Goal: Task Accomplishment & Management: Manage account settings

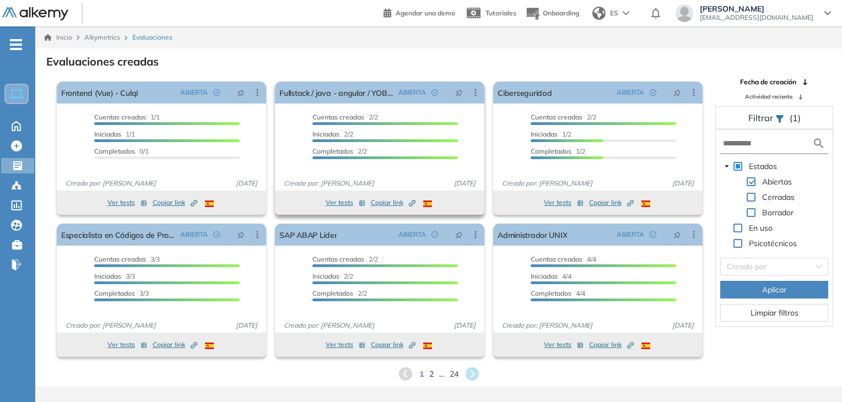
click at [379, 203] on span "Copiar link Created by potrace 1.16, written by [PERSON_NAME] [DATE]-[DATE]" at bounding box center [393, 203] width 45 height 10
click at [765, 142] on input "text" at bounding box center [767, 144] width 89 height 12
type input "*"
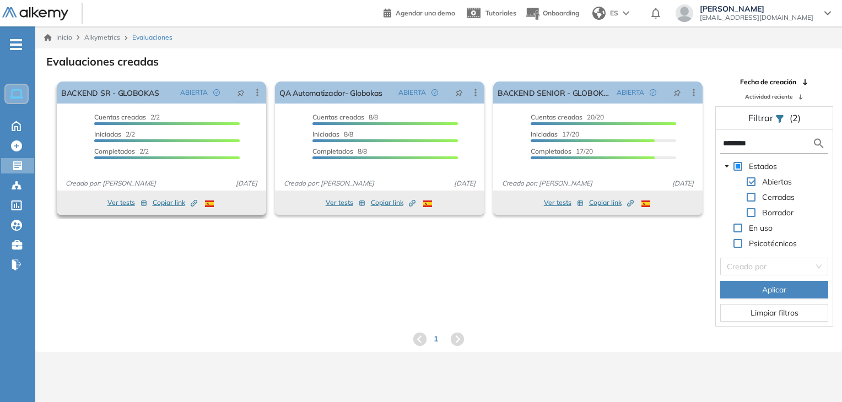
type input "********"
click at [127, 202] on button "Ver tests" at bounding box center [127, 202] width 40 height 13
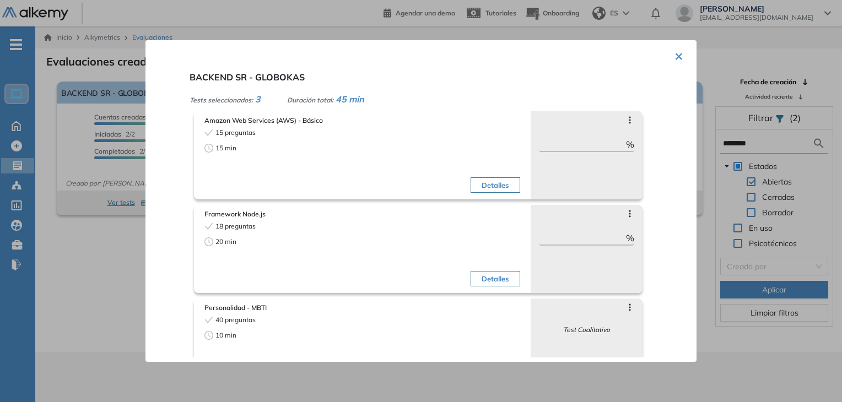
click at [675, 56] on button "×" at bounding box center [679, 55] width 9 height 21
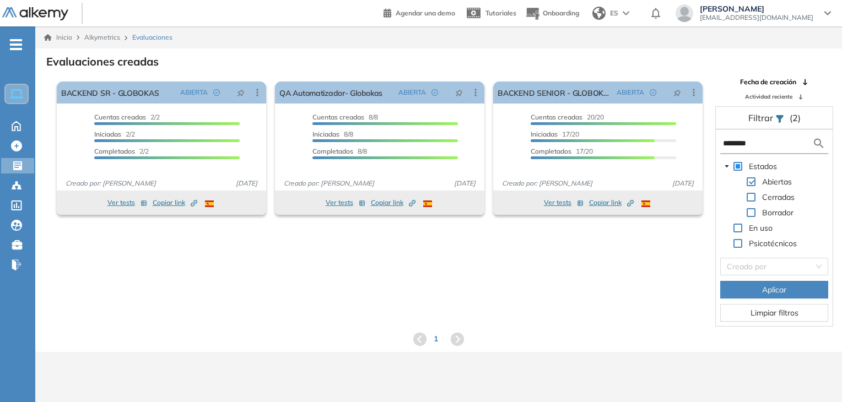
drag, startPoint x: 766, startPoint y: 141, endPoint x: 711, endPoint y: 144, distance: 55.2
click at [711, 144] on div "Fecha de creación Actividad reciente Filtrar (2) ******** Estados Abiertas Cerr…" at bounding box center [774, 202] width 134 height 250
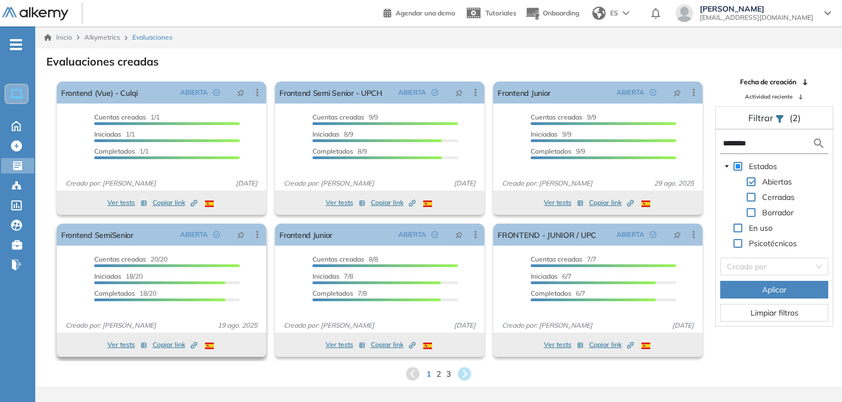
type input "********"
click at [119, 347] on button "Ver tests" at bounding box center [127, 344] width 40 height 13
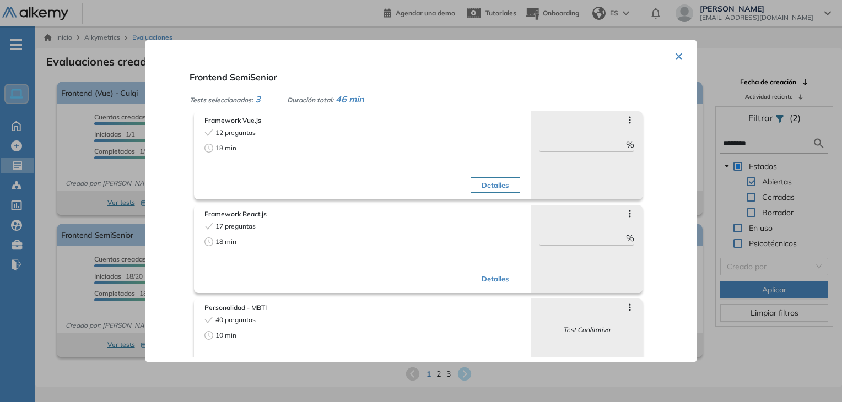
click at [678, 46] on button "×" at bounding box center [679, 55] width 9 height 21
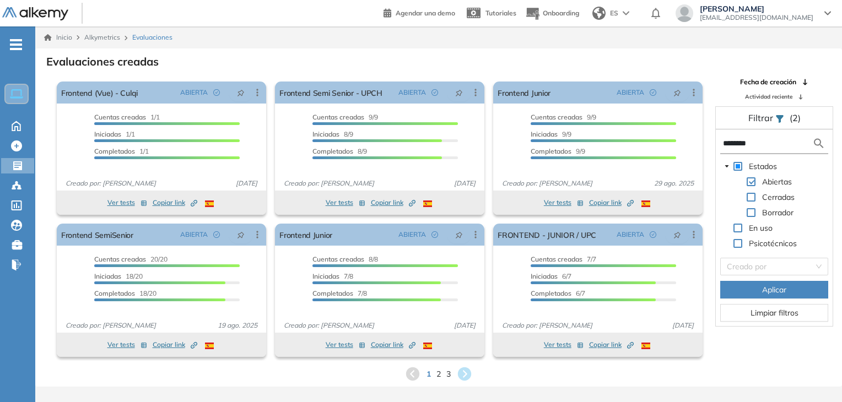
click at [443, 374] on div "1 2 3" at bounding box center [438, 374] width 789 height 17
click at [438, 375] on span "2" at bounding box center [439, 374] width 5 height 13
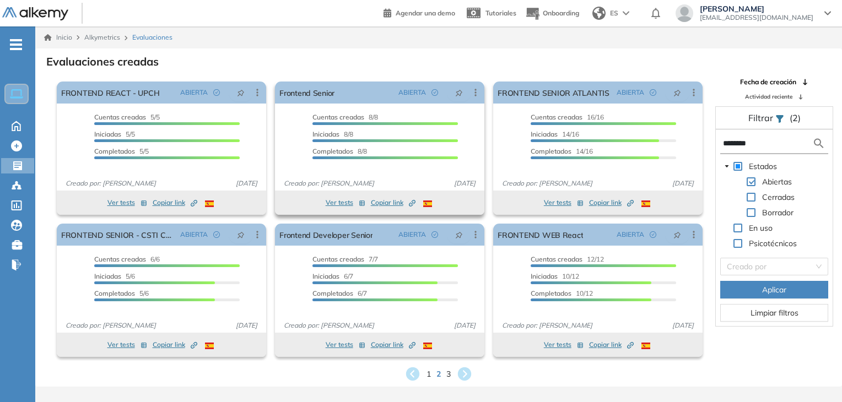
click at [343, 204] on button "Ver tests" at bounding box center [346, 202] width 40 height 13
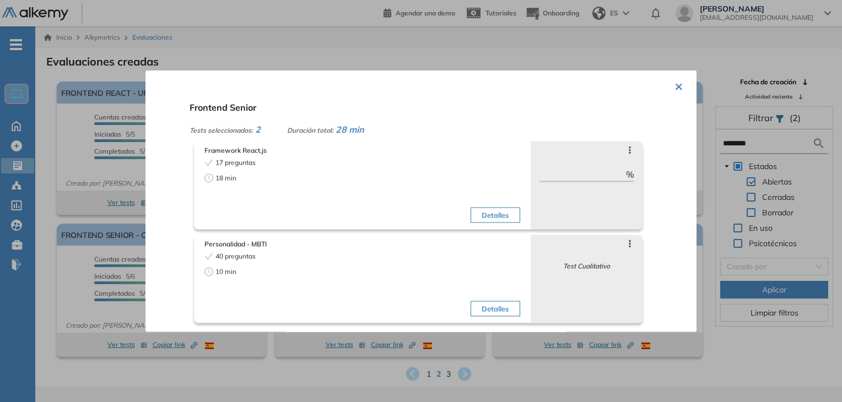
click at [675, 80] on button "×" at bounding box center [679, 85] width 9 height 21
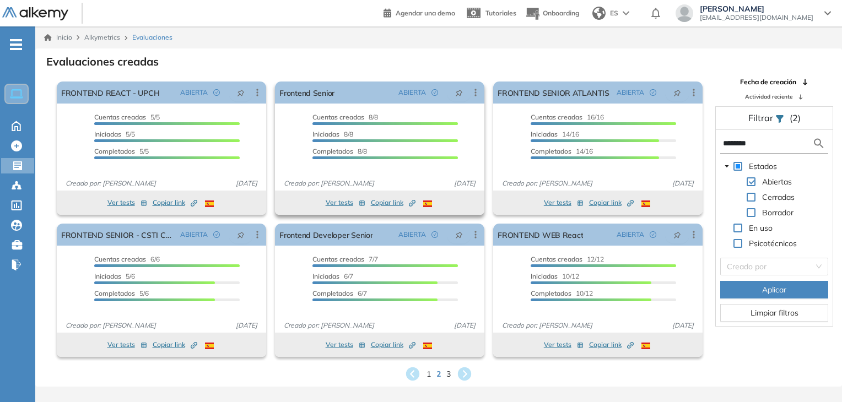
click at [341, 201] on button "Ver tests" at bounding box center [346, 202] width 40 height 13
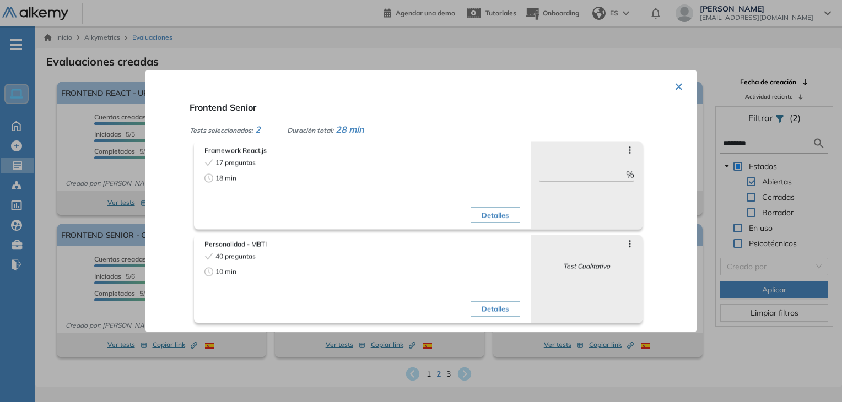
click at [677, 89] on button "×" at bounding box center [679, 85] width 9 height 21
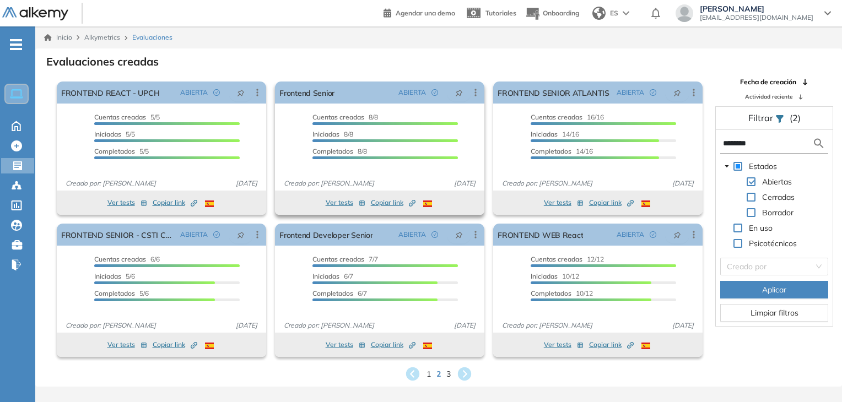
click at [366, 202] on div "Ver tests Copiar link Created by potrace 1.16, written by [PERSON_NAME] [DATE]-…" at bounding box center [380, 202] width 198 height 13
click at [375, 202] on span "Copiar link Created by potrace 1.16, written by [PERSON_NAME] [DATE]-[DATE]" at bounding box center [393, 203] width 45 height 10
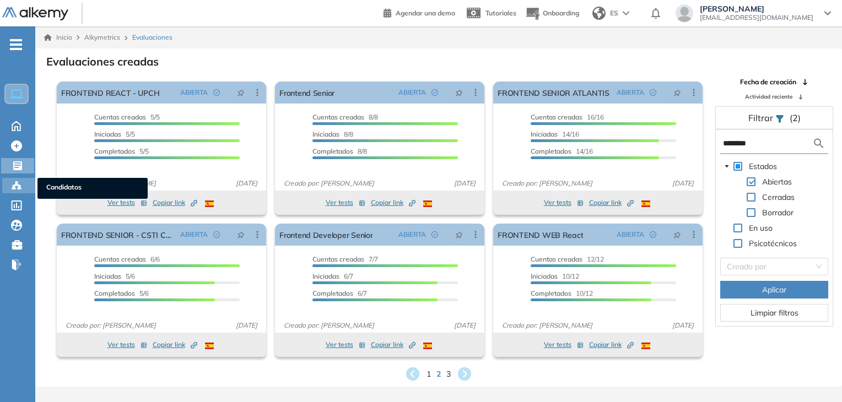
click at [18, 185] on circle at bounding box center [19, 186] width 2 height 2
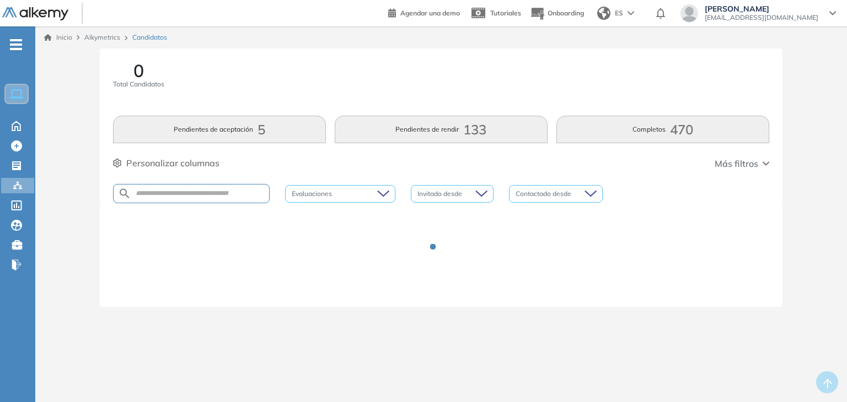
drag, startPoint x: 236, startPoint y: 201, endPoint x: 234, endPoint y: 195, distance: 6.8
click at [236, 201] on div at bounding box center [191, 193] width 157 height 19
click at [234, 195] on input "text" at bounding box center [200, 194] width 138 height 8
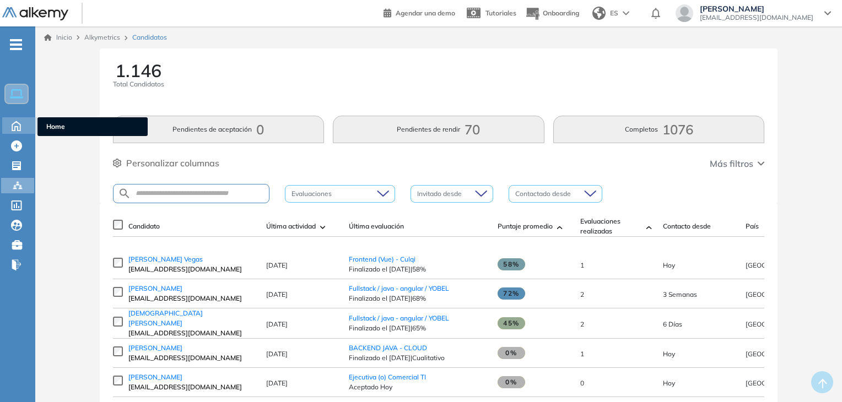
click at [15, 124] on icon at bounding box center [16, 125] width 19 height 13
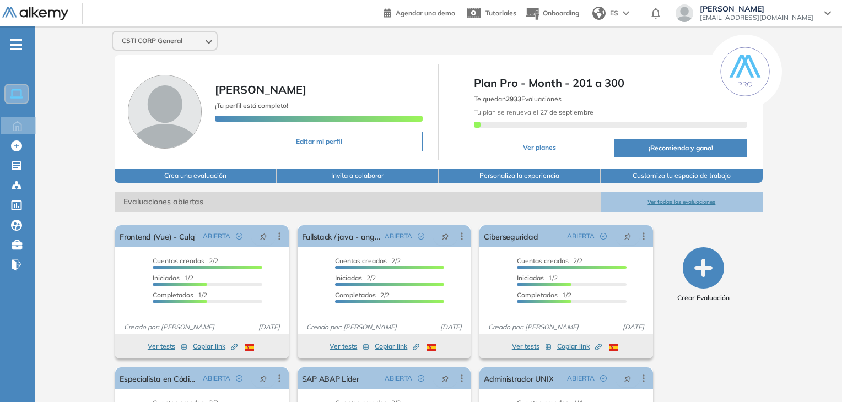
click at [647, 197] on button "Ver todas las evaluaciones" at bounding box center [682, 202] width 162 height 20
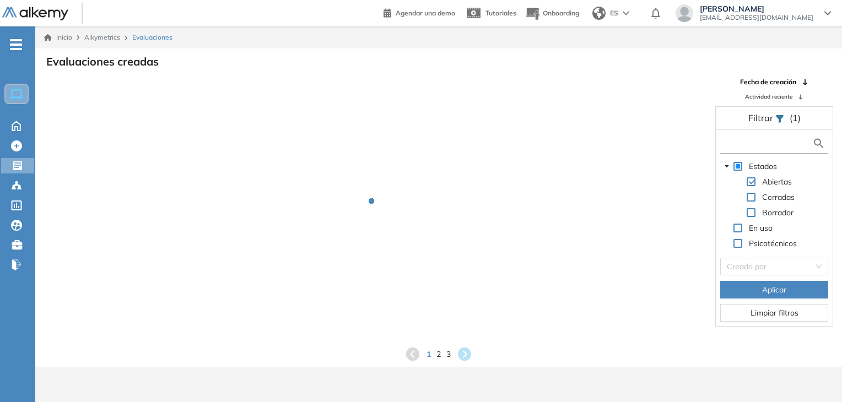
click at [757, 141] on input "text" at bounding box center [767, 144] width 89 height 12
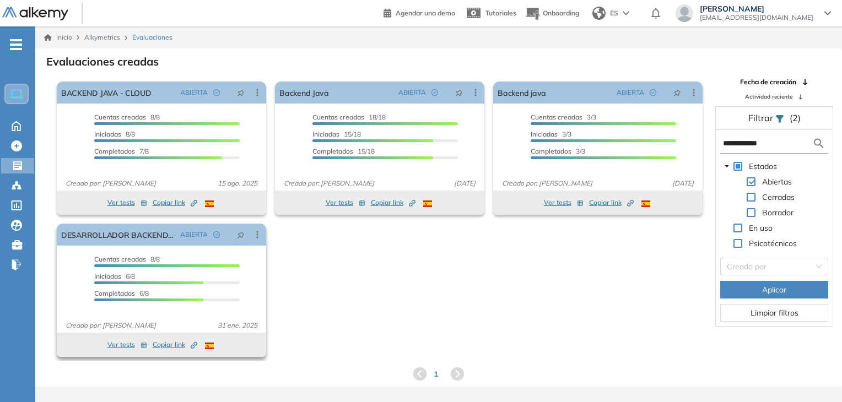
type input "**********"
click at [130, 344] on button "Ver tests" at bounding box center [127, 344] width 40 height 13
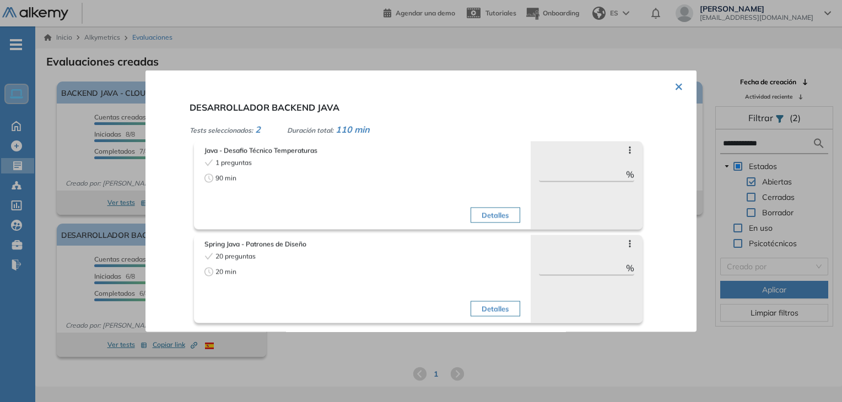
click at [677, 87] on button "×" at bounding box center [679, 85] width 9 height 21
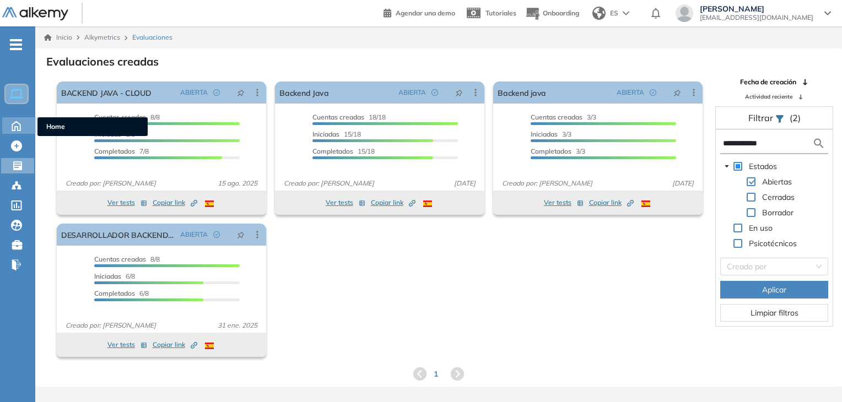
click at [20, 124] on icon at bounding box center [16, 125] width 8 height 9
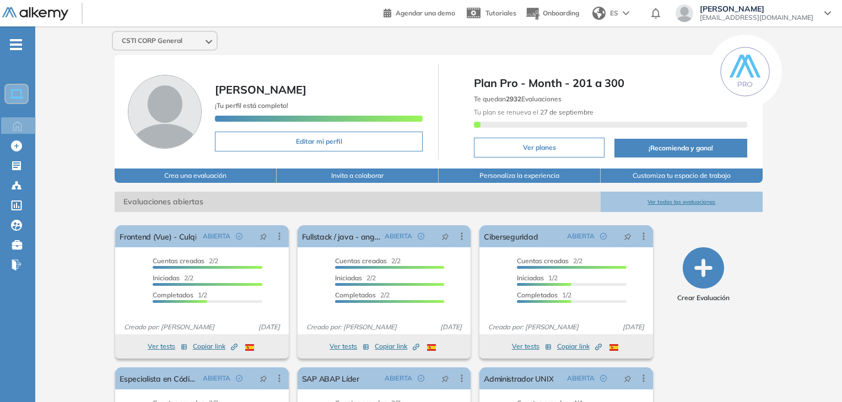
click at [690, 199] on button "Ver todas las evaluaciones" at bounding box center [682, 202] width 162 height 20
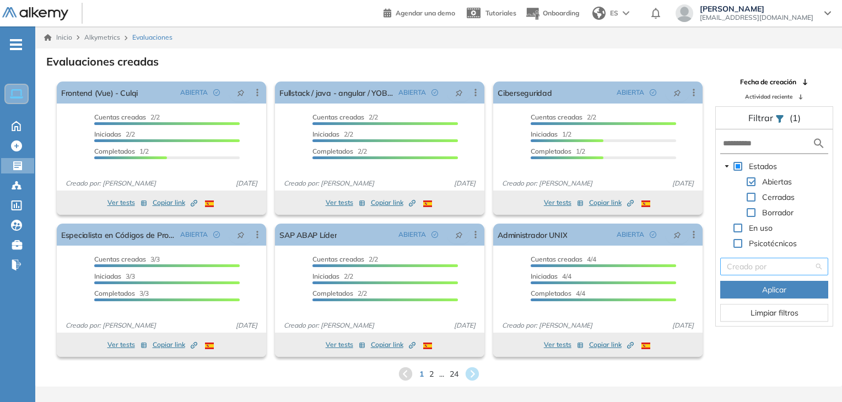
click at [776, 271] on input "search" at bounding box center [770, 267] width 87 height 17
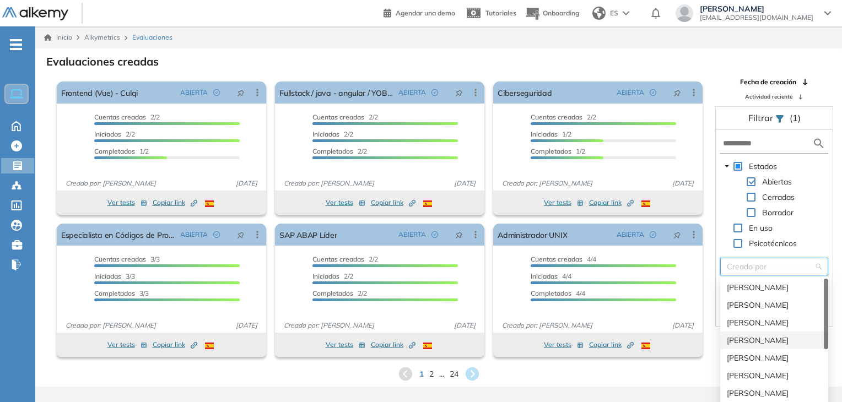
click at [772, 333] on div "[PERSON_NAME]" at bounding box center [774, 341] width 108 height 18
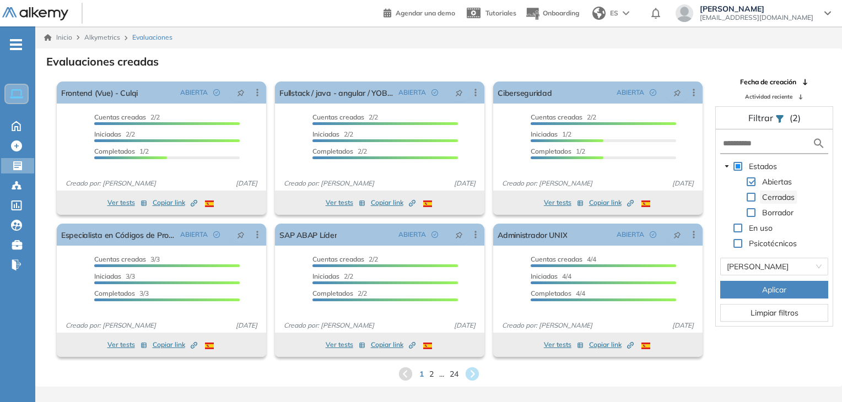
click at [763, 195] on span "Cerradas" at bounding box center [778, 197] width 33 height 10
click at [763, 206] on span "Borrador" at bounding box center [778, 212] width 36 height 13
click at [750, 197] on span at bounding box center [751, 197] width 9 height 9
click at [782, 291] on span "Aplicar" at bounding box center [774, 290] width 24 height 12
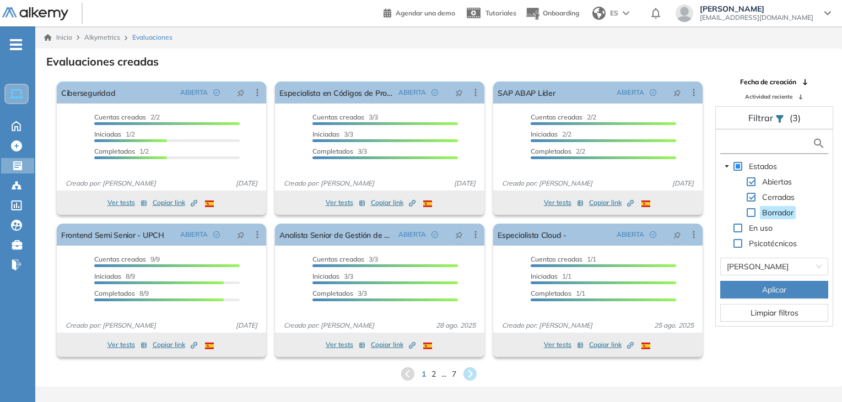
click at [742, 143] on input "text" at bounding box center [767, 144] width 89 height 12
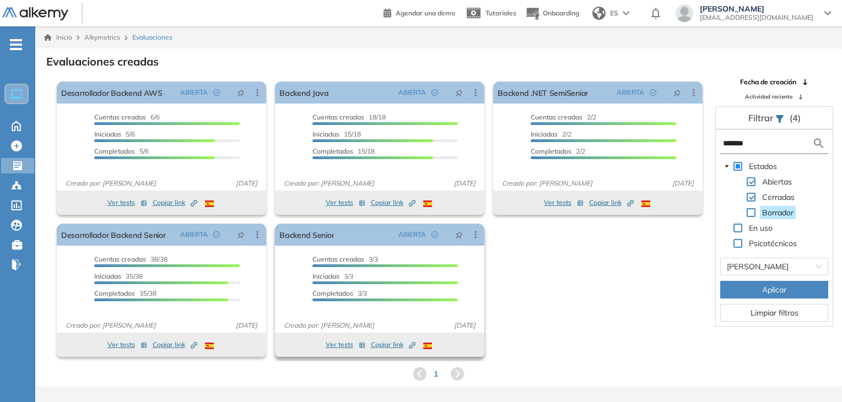
type input "*******"
click at [335, 342] on button "Ver tests" at bounding box center [346, 344] width 40 height 13
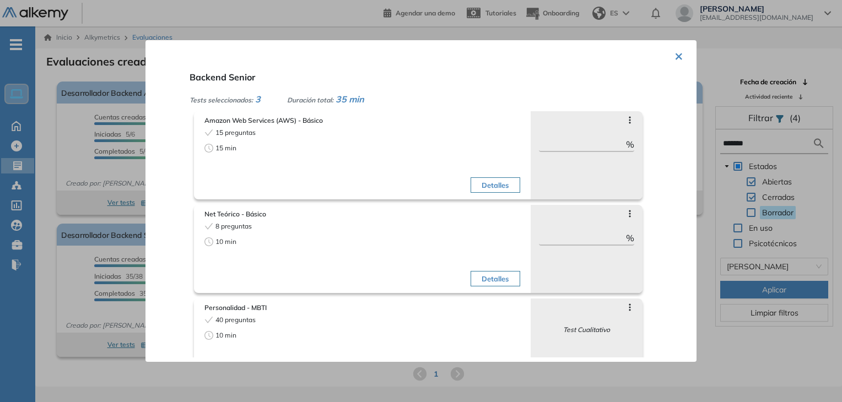
click at [670, 53] on div "× Backend Senior Tests seleccionados: 3 Duración total: 35 min Amazon Web Servi…" at bounding box center [421, 201] width 551 height 322
click at [675, 53] on button "×" at bounding box center [679, 55] width 9 height 21
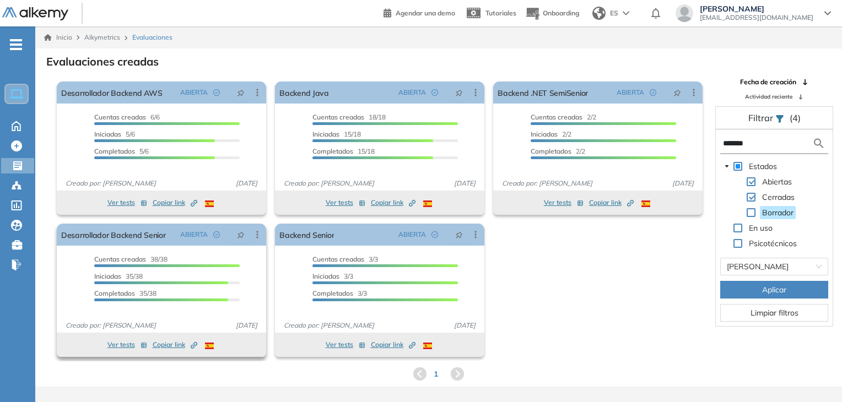
click at [123, 349] on button "Ver tests" at bounding box center [127, 344] width 40 height 13
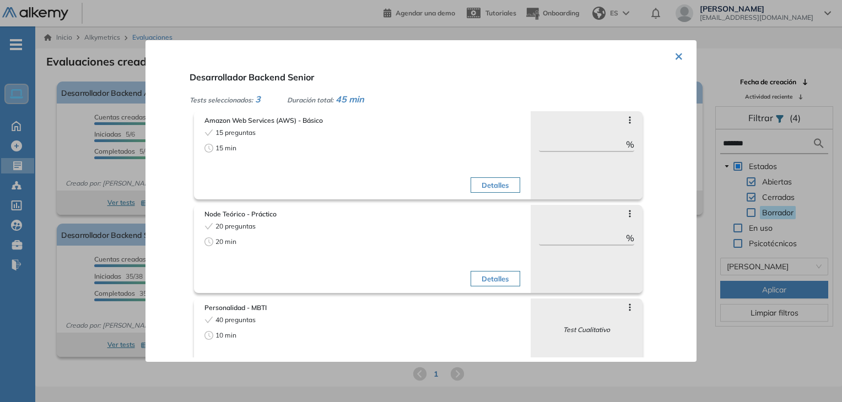
click at [676, 55] on button "×" at bounding box center [679, 55] width 9 height 21
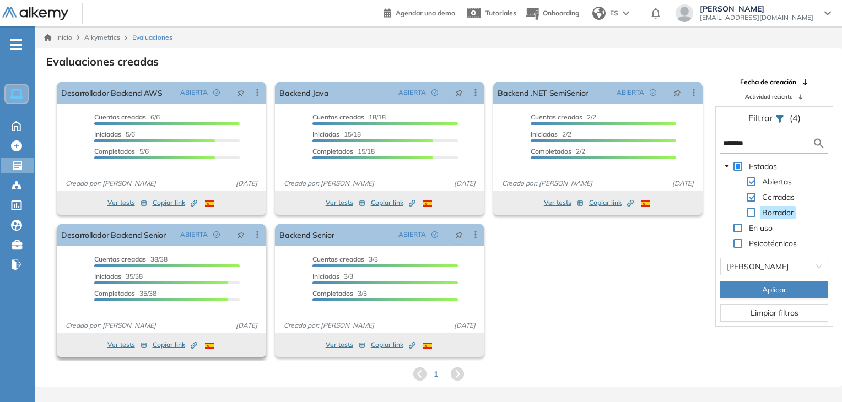
click at [162, 342] on span "Copiar link Created by potrace 1.16, written by [PERSON_NAME] [DATE]-[DATE]" at bounding box center [175, 345] width 45 height 10
click at [254, 231] on icon at bounding box center [257, 234] width 11 height 11
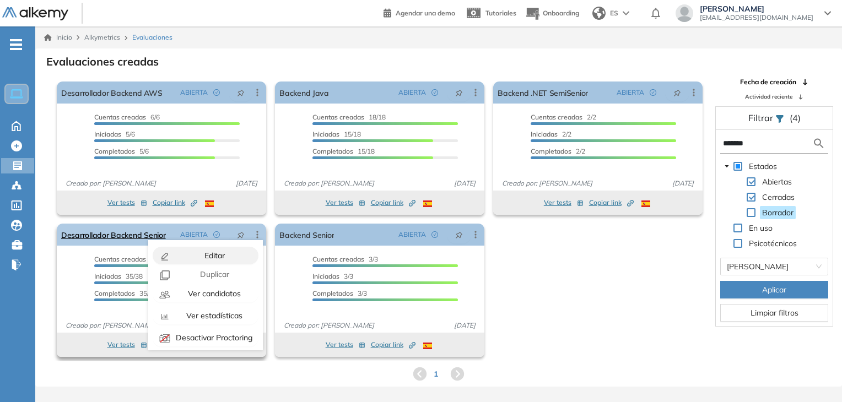
click at [220, 255] on span "Editar" at bounding box center [213, 256] width 23 height 10
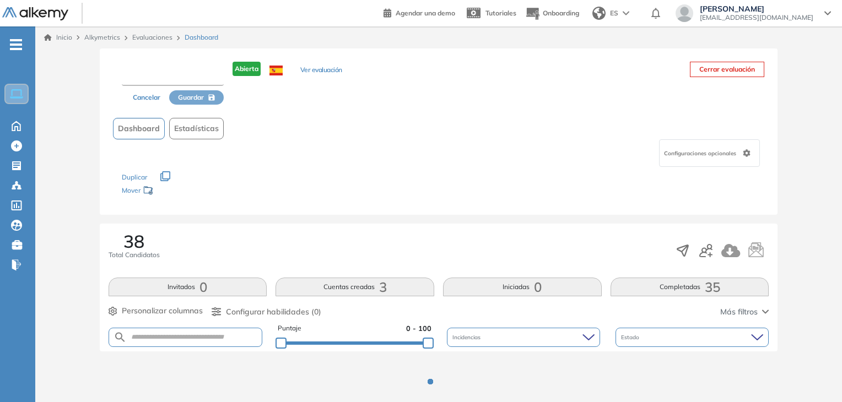
click at [190, 82] on input "text" at bounding box center [173, 76] width 102 height 20
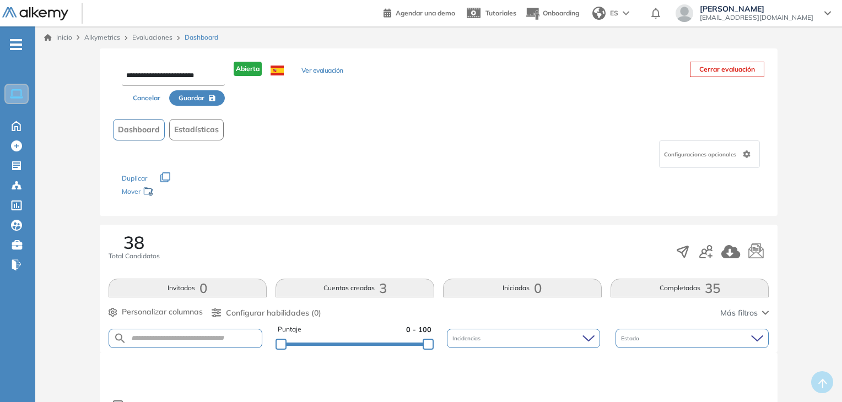
type input "**********"
click at [192, 101] on span "Guardar" at bounding box center [192, 98] width 26 height 10
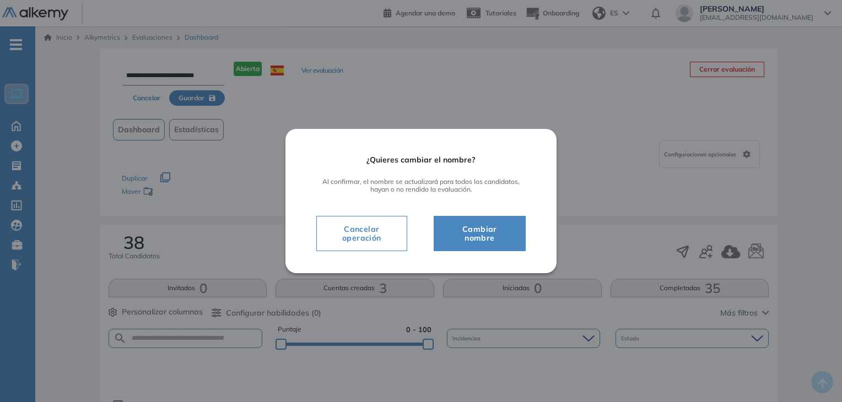
click at [481, 235] on span "Cambiar nombre" at bounding box center [480, 234] width 64 height 22
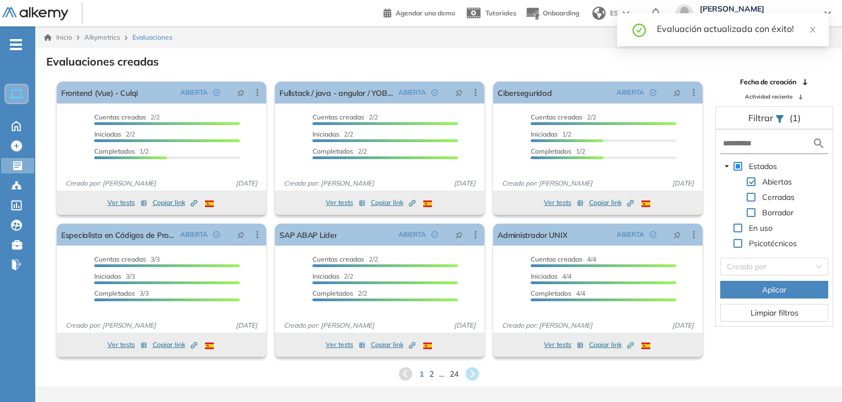
click at [718, 148] on div "Estados Abiertas Cerradas Borrador En uso Psicotécnicos Creado por Aplicar Limp…" at bounding box center [774, 228] width 117 height 197
click at [731, 148] on input "text" at bounding box center [767, 144] width 89 height 12
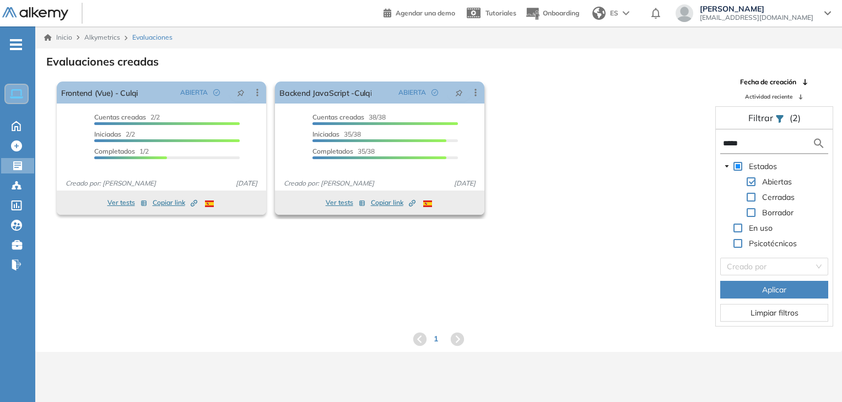
type input "*****"
click at [386, 203] on span "Copiar link Created by potrace 1.16, written by [PERSON_NAME] [DATE]-[DATE]" at bounding box center [393, 203] width 45 height 10
click at [380, 206] on span "Copiar link Created by potrace 1.16, written by [PERSON_NAME] [DATE]-[DATE]" at bounding box center [393, 203] width 45 height 10
